Goal: Transaction & Acquisition: Purchase product/service

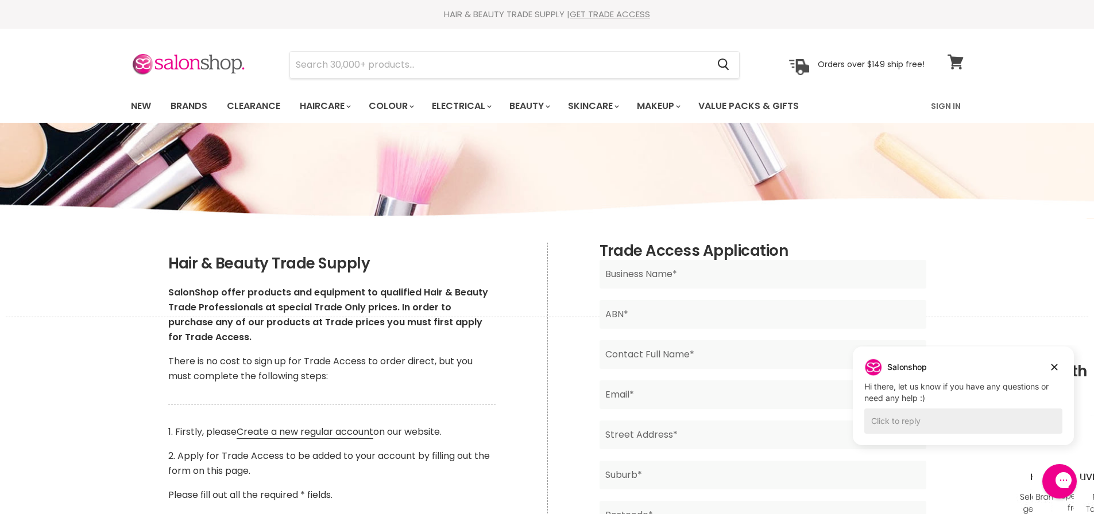
click at [957, 62] on icon at bounding box center [954, 62] width 15 height 15
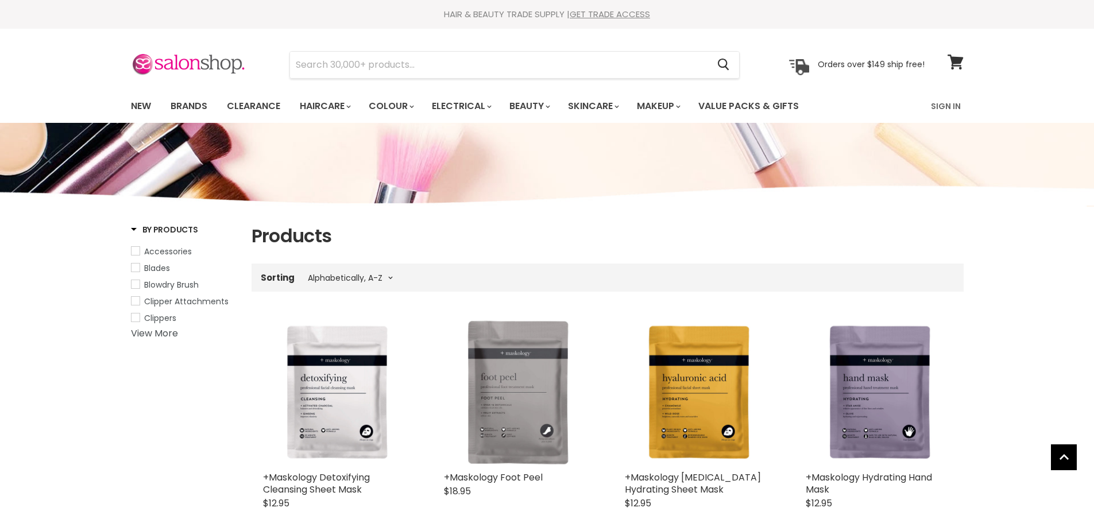
select select "title-ascending"
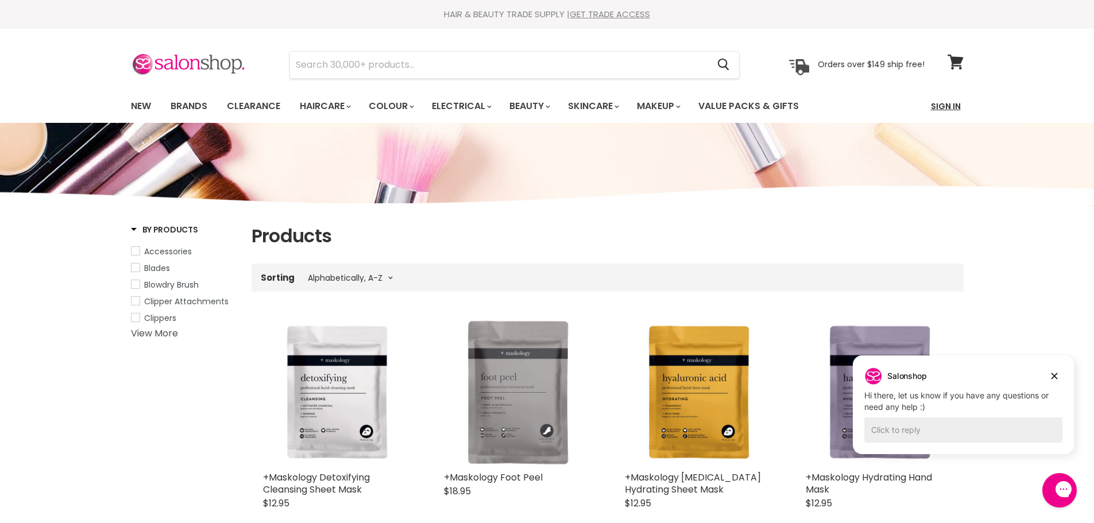
click at [941, 105] on link "Sign In" at bounding box center [946, 106] width 44 height 24
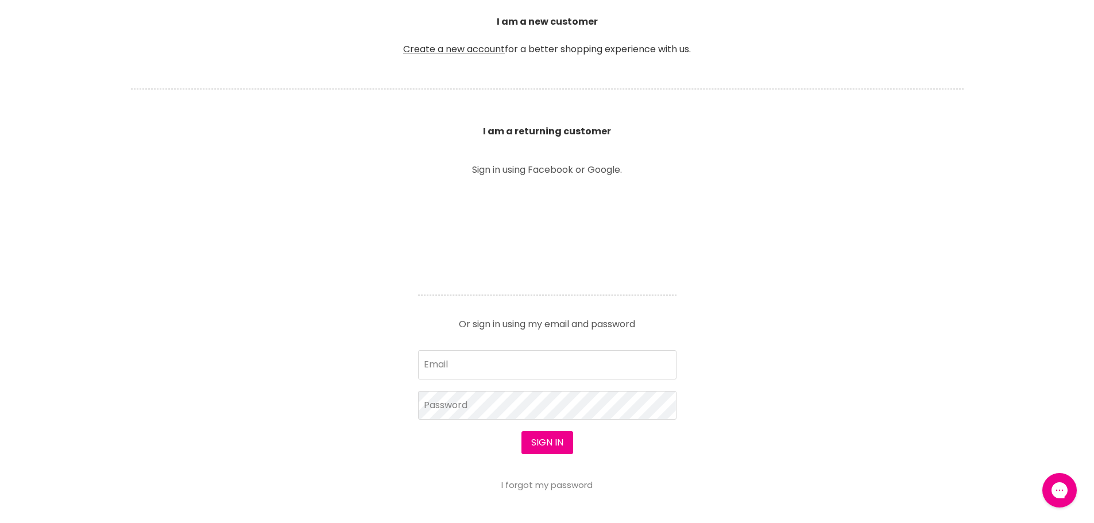
scroll to position [344, 0]
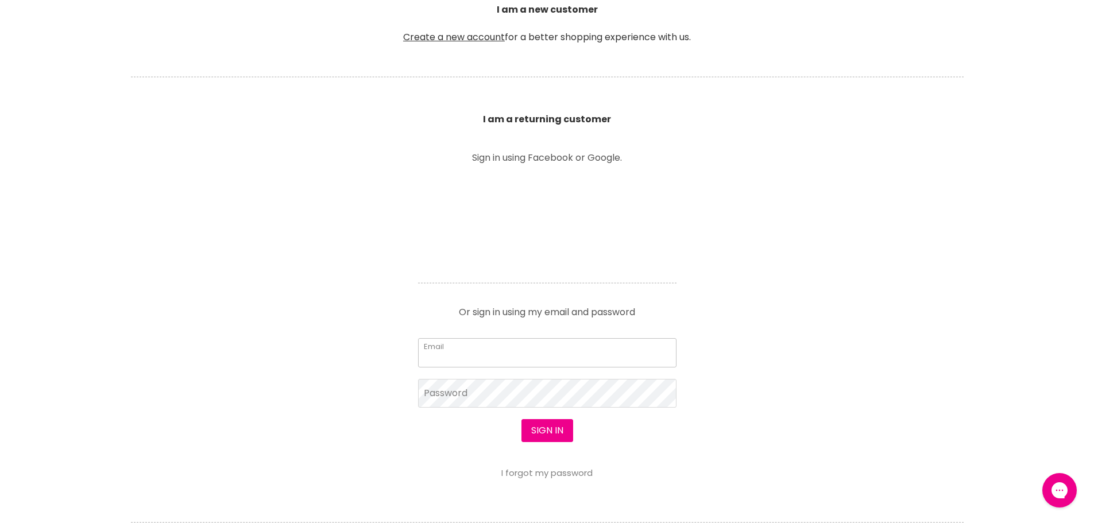
click at [498, 359] on input "Email" at bounding box center [547, 352] width 258 height 29
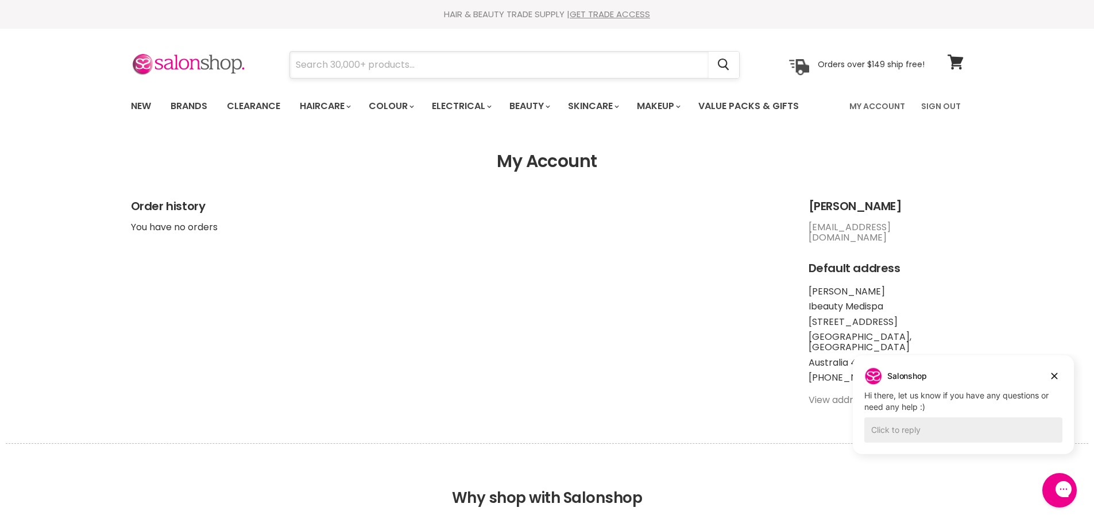
click at [367, 73] on input "Search" at bounding box center [499, 65] width 418 height 26
type input "eleebana henna"
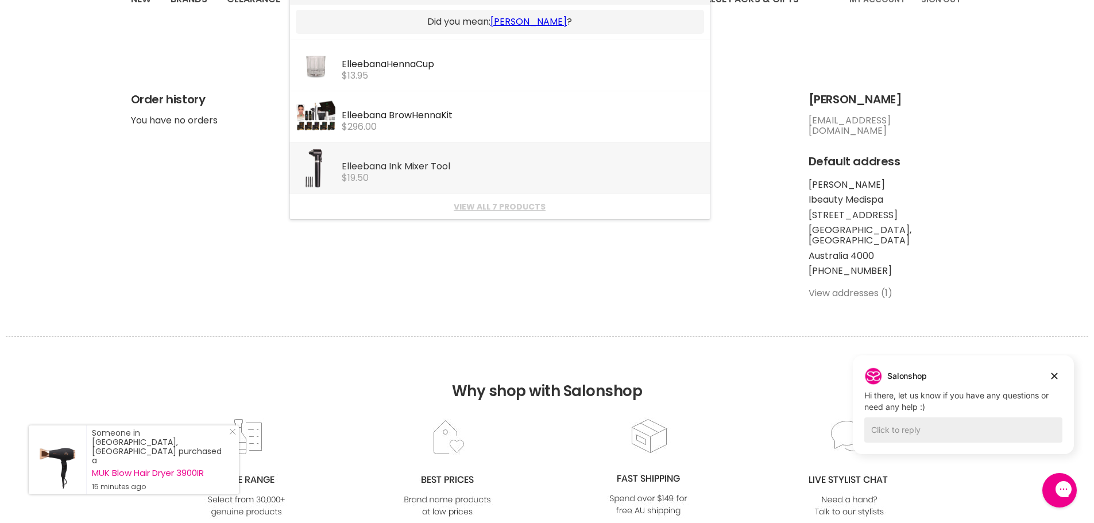
scroll to position [115, 0]
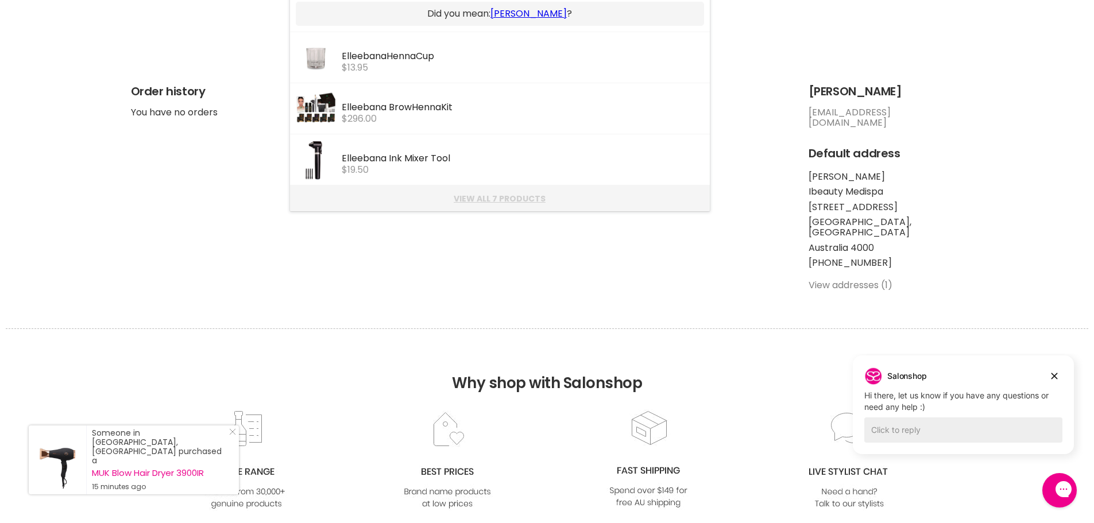
click at [491, 200] on link "View all 7 products" at bounding box center [500, 198] width 408 height 9
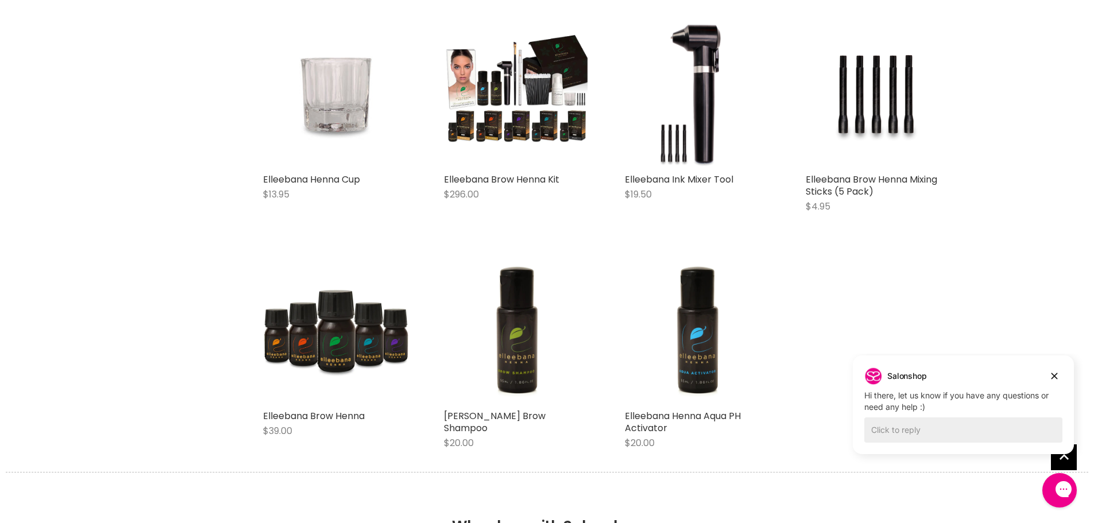
scroll to position [230, 0]
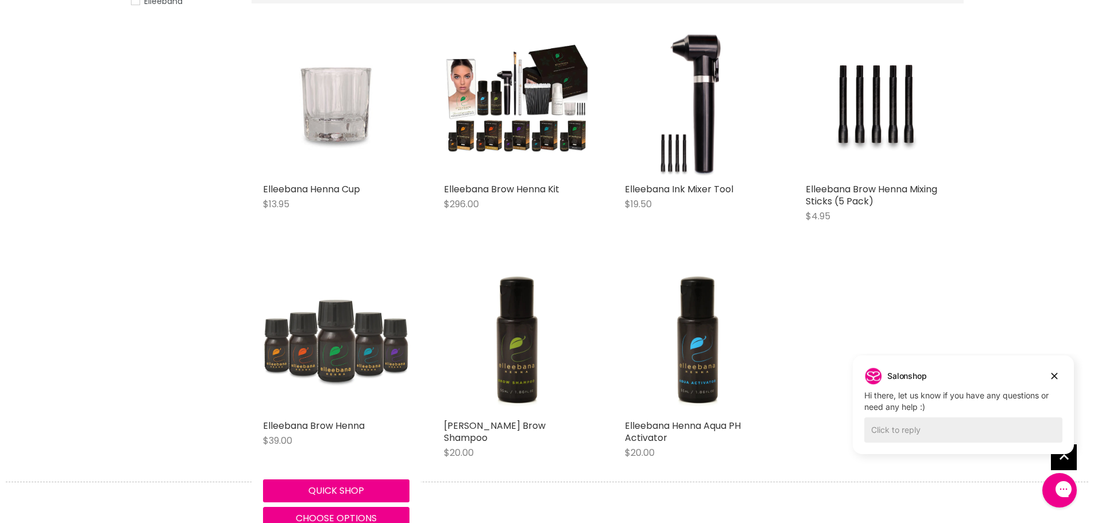
click at [324, 328] on img "Main content" at bounding box center [336, 341] width 146 height 146
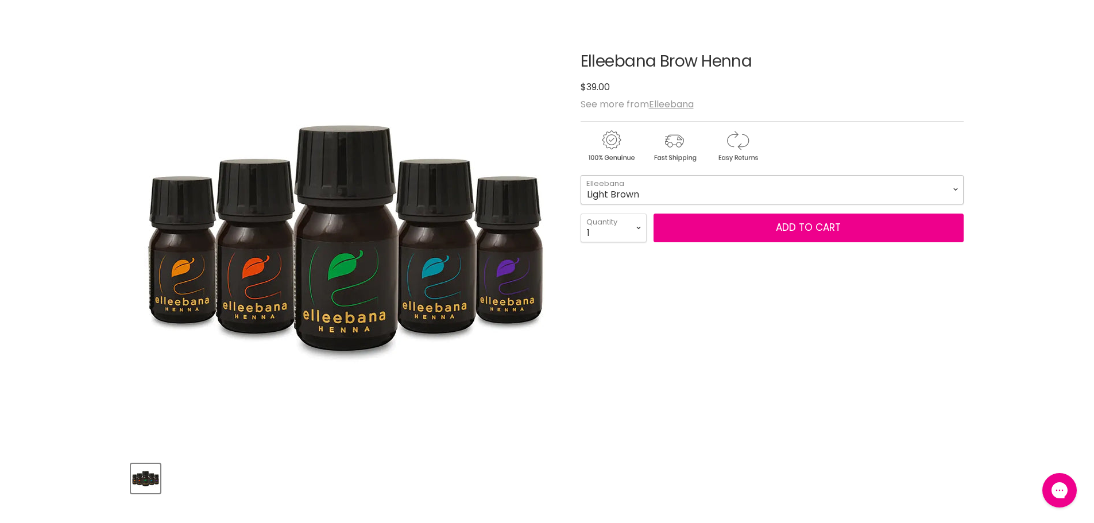
click at [653, 197] on select "Light Brown Blonde" at bounding box center [771, 189] width 383 height 29
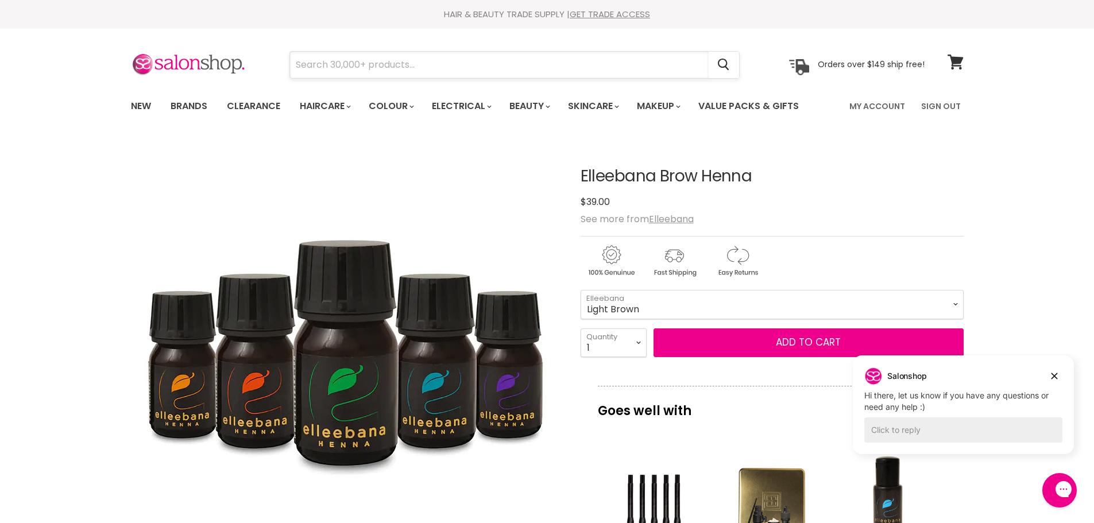
click at [387, 67] on input "Search" at bounding box center [499, 65] width 418 height 26
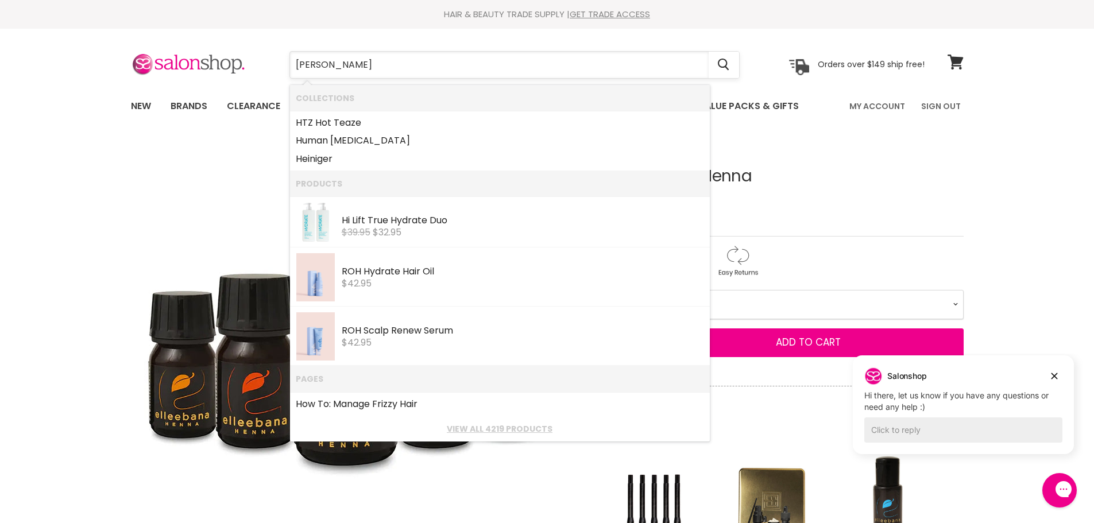
type input "henna"
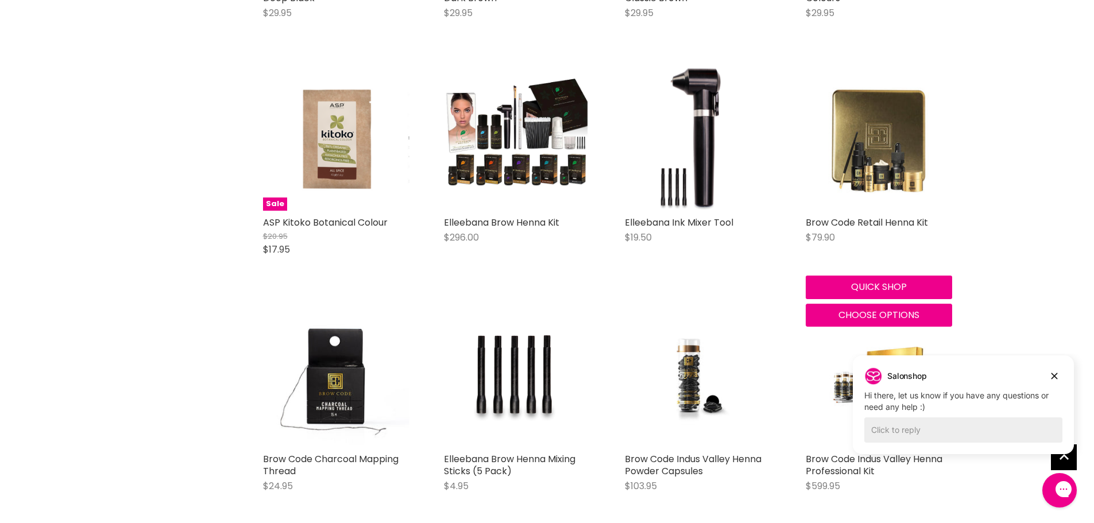
scroll to position [976, 0]
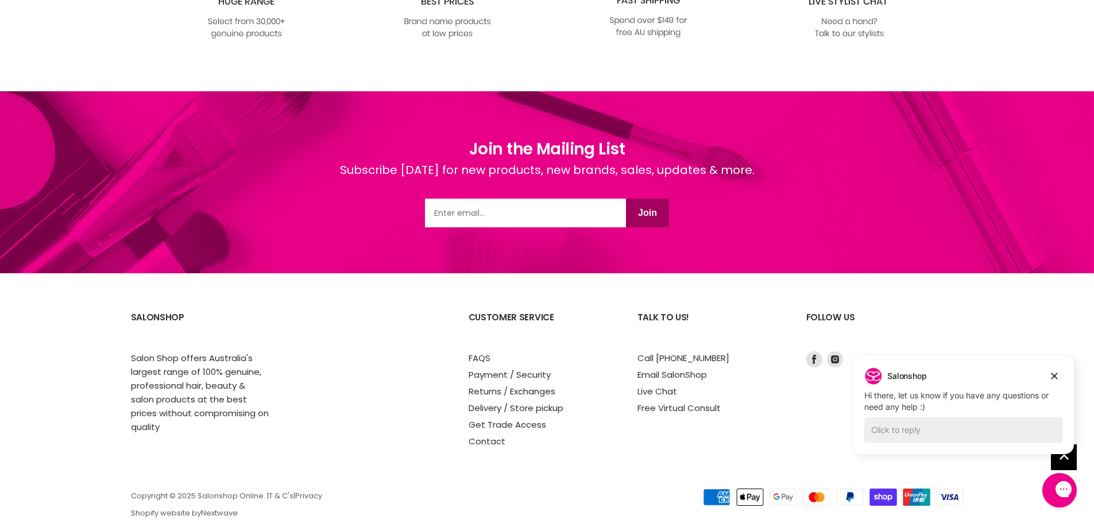
scroll to position [2526, 0]
